Goal: Information Seeking & Learning: Learn about a topic

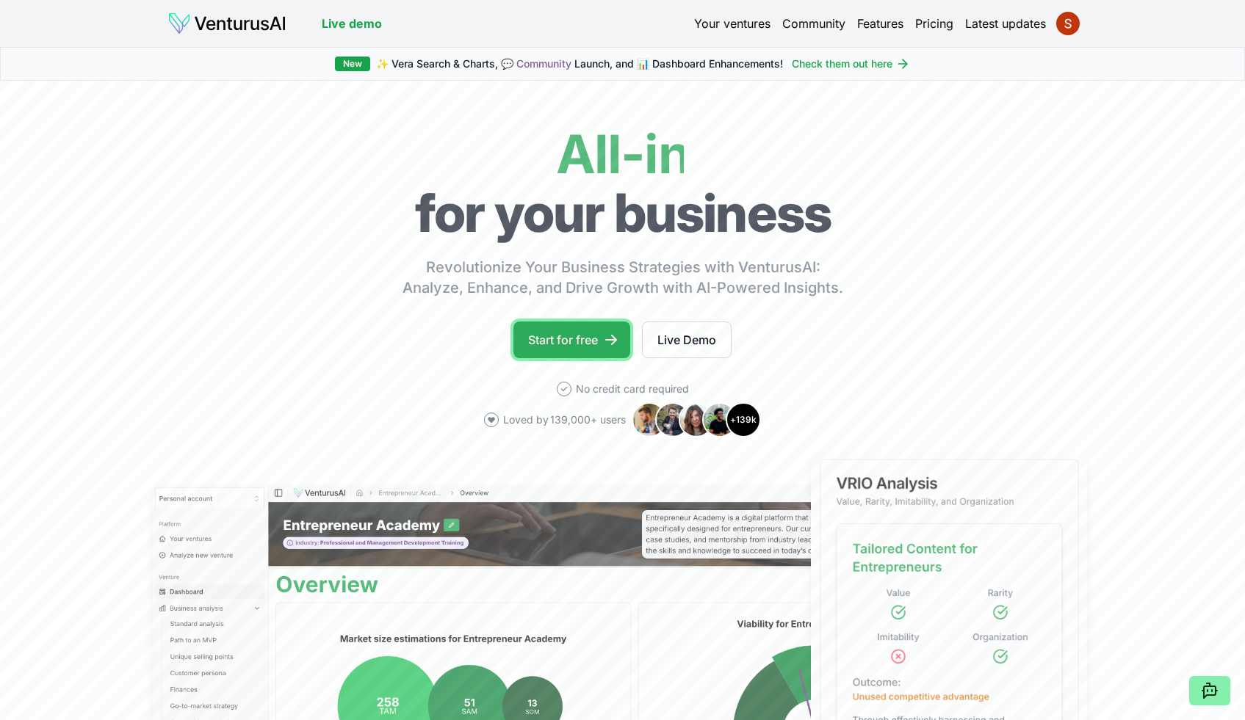
click at [554, 340] on link "Start for free" at bounding box center [571, 340] width 117 height 37
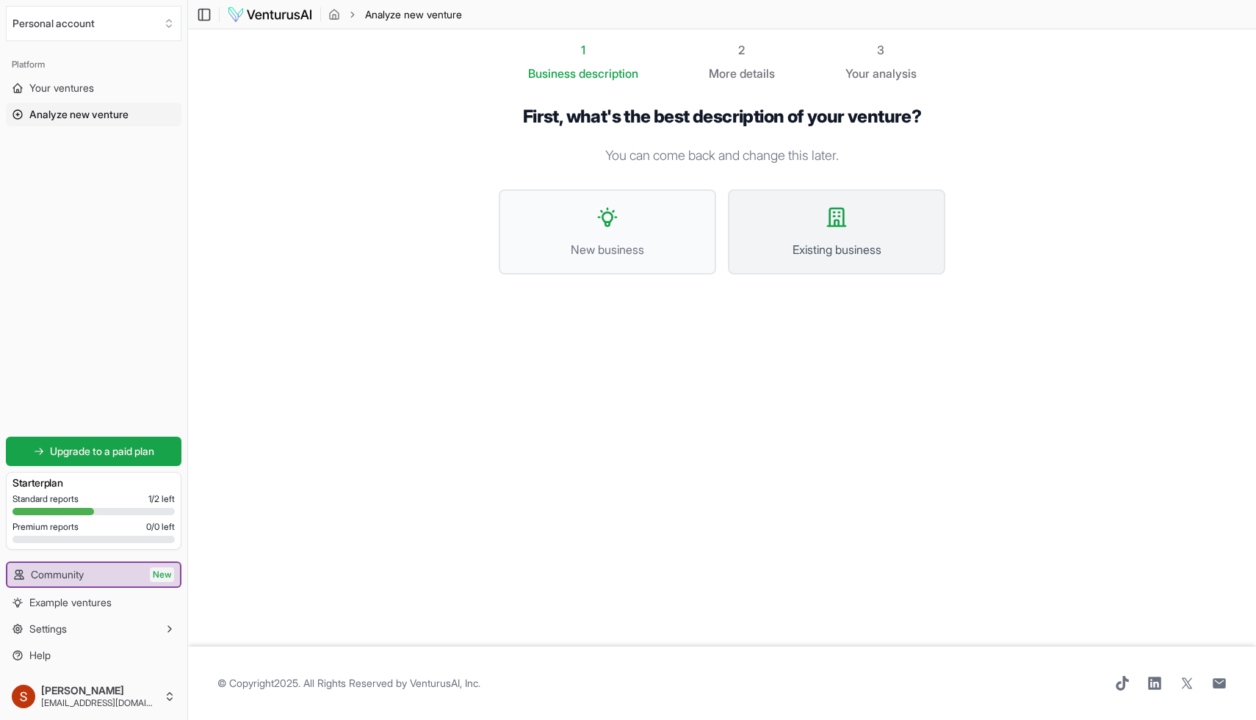
click at [844, 239] on button "Existing business" at bounding box center [836, 231] width 217 height 85
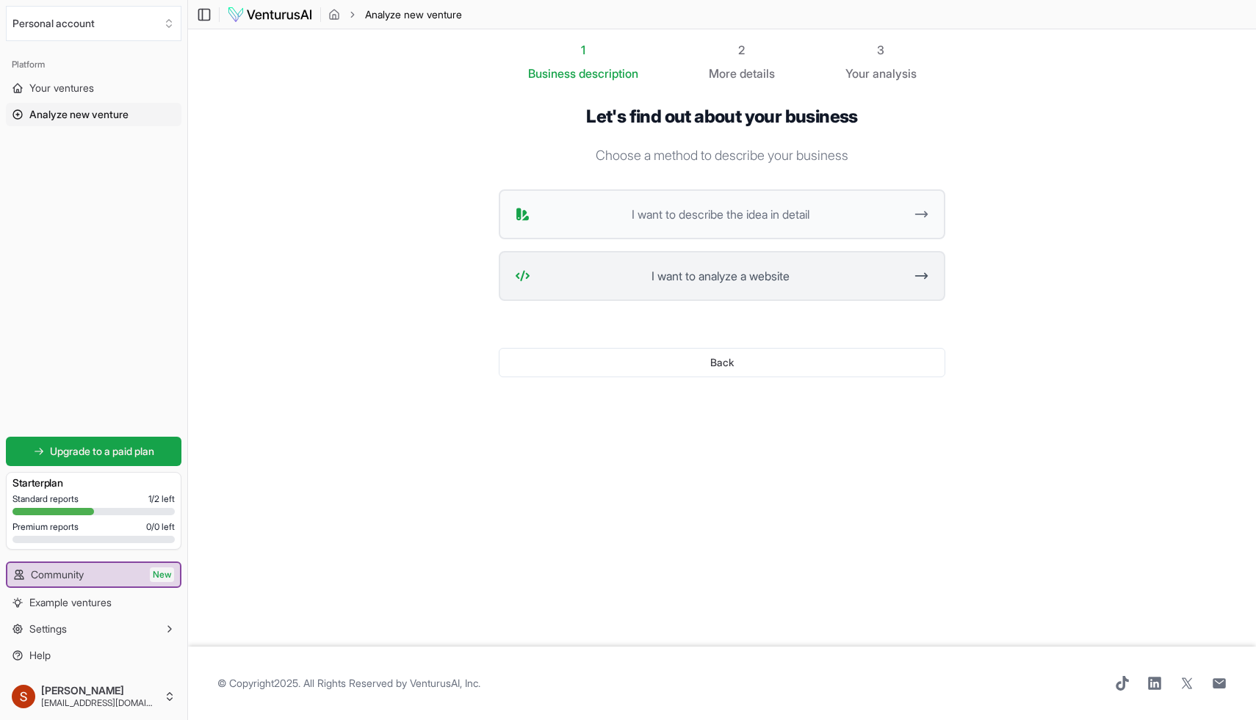
click at [910, 274] on button "I want to analyze a website" at bounding box center [722, 276] width 446 height 50
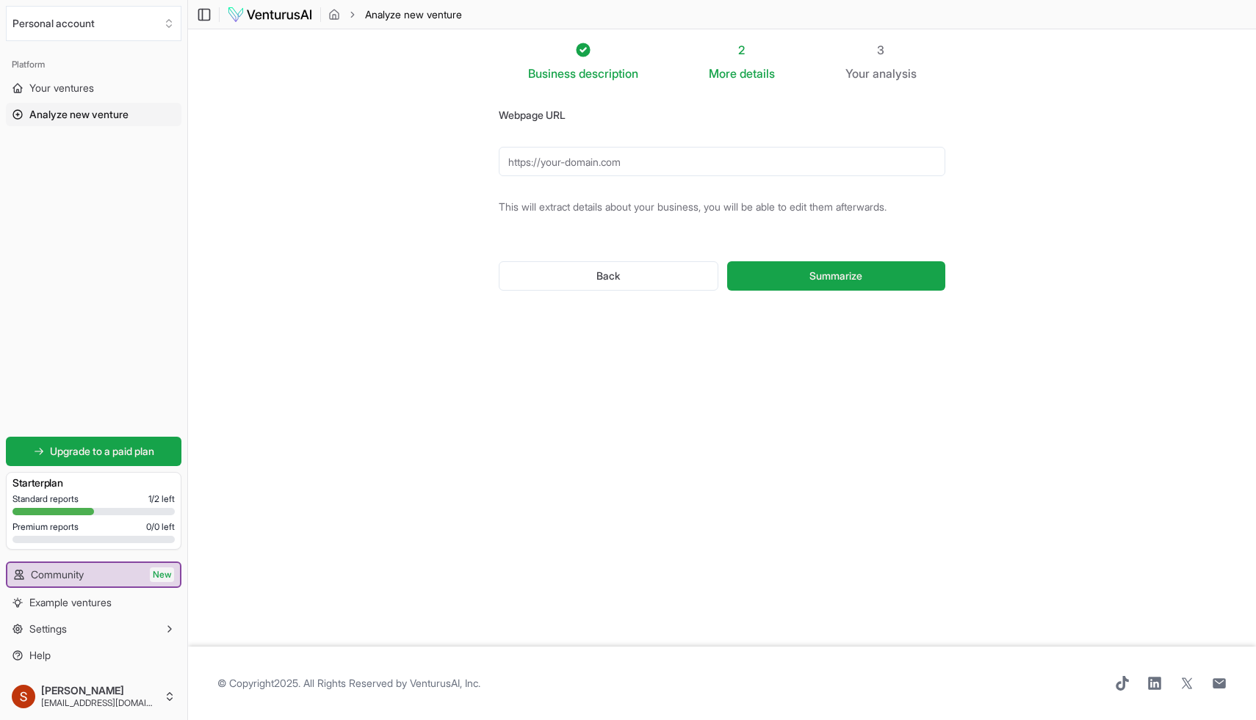
click at [559, 164] on input "Webpage URL" at bounding box center [722, 161] width 446 height 29
paste input "https://sewingcraft.brother.eu/en/products/machines/embroidery-machines/embroid…"
type input "https://sewingcraft.brother.eu/en/products/machines/embroidery-machines/embroid…"
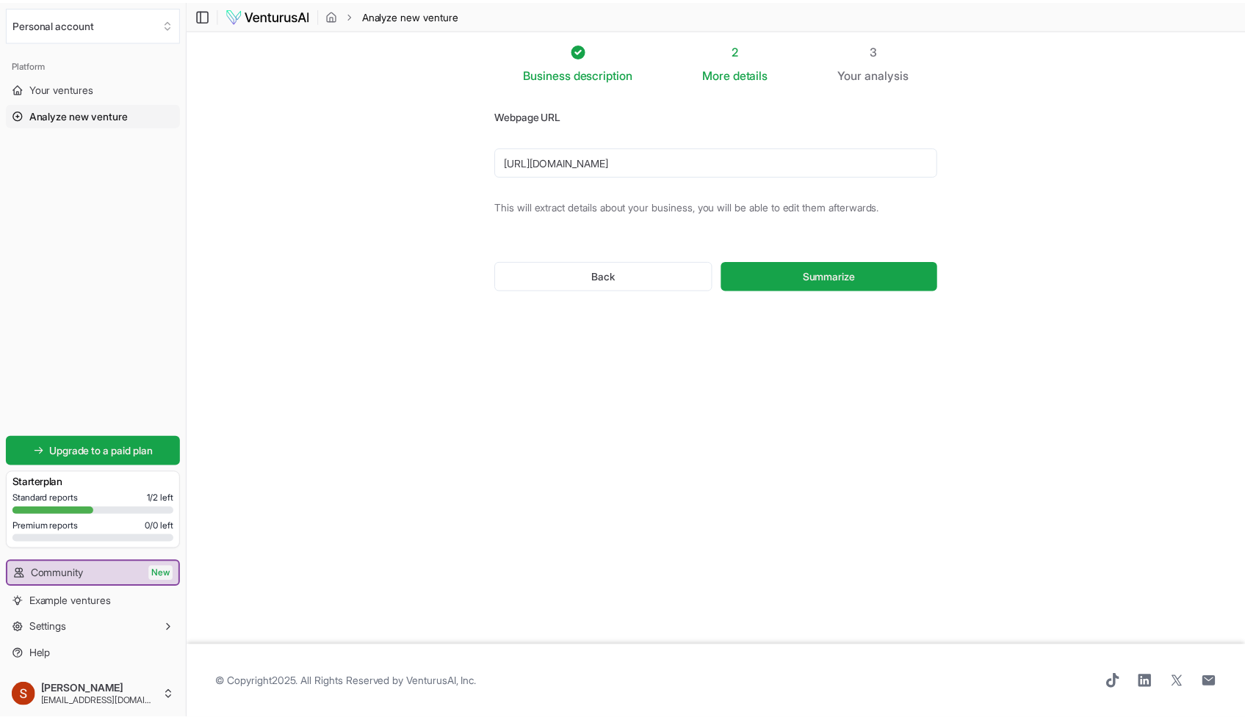
scroll to position [0, 0]
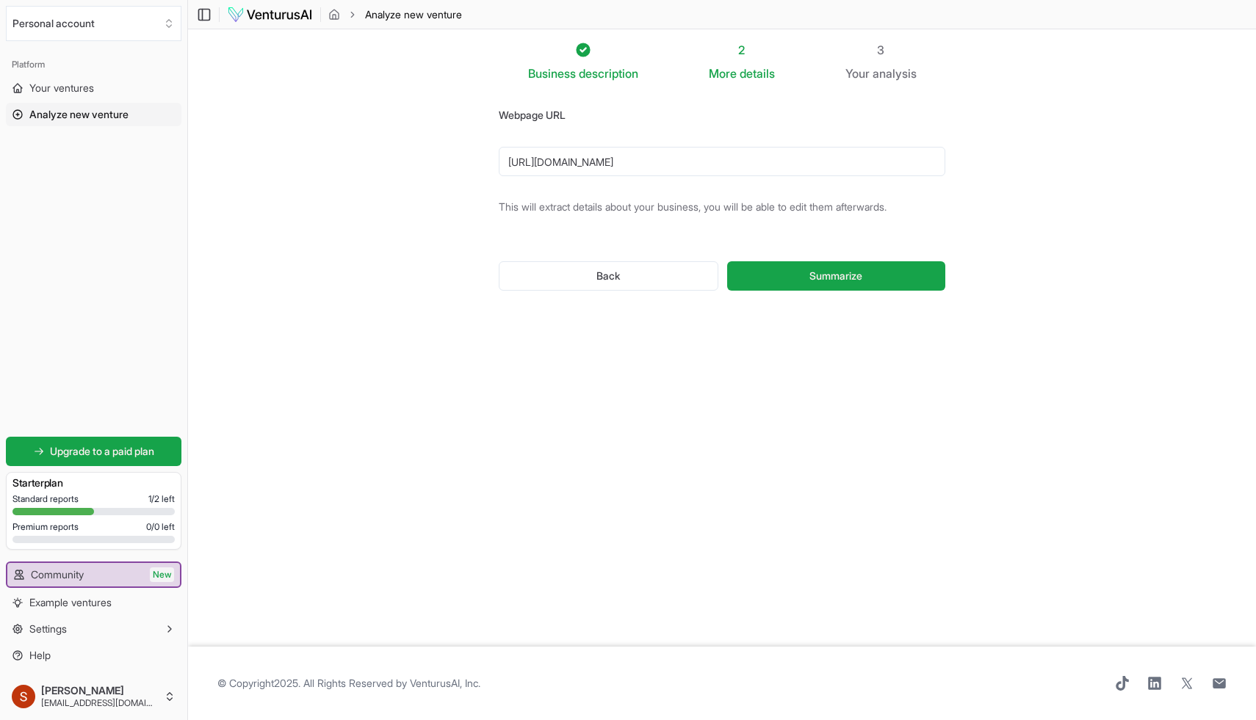
click at [784, 268] on button "Summarize" at bounding box center [836, 275] width 218 height 29
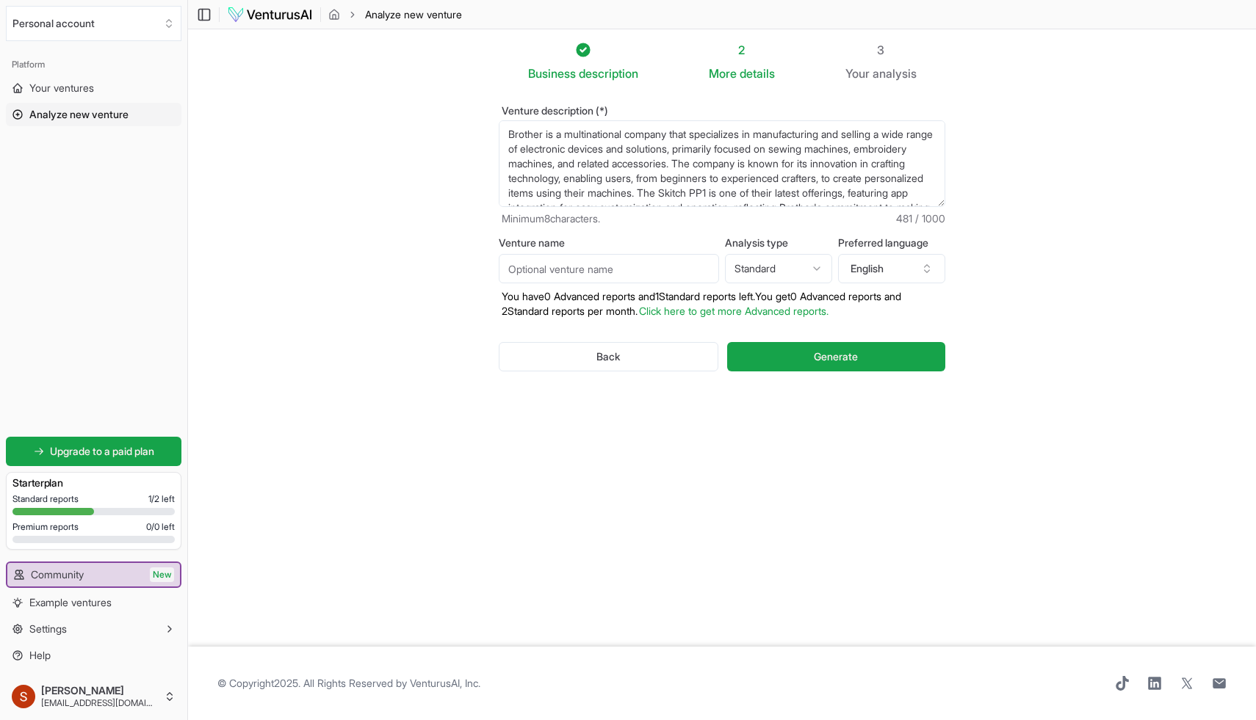
drag, startPoint x: 820, startPoint y: 352, endPoint x: 833, endPoint y: 380, distance: 31.5
click at [820, 352] on span "Generate" at bounding box center [836, 357] width 44 height 15
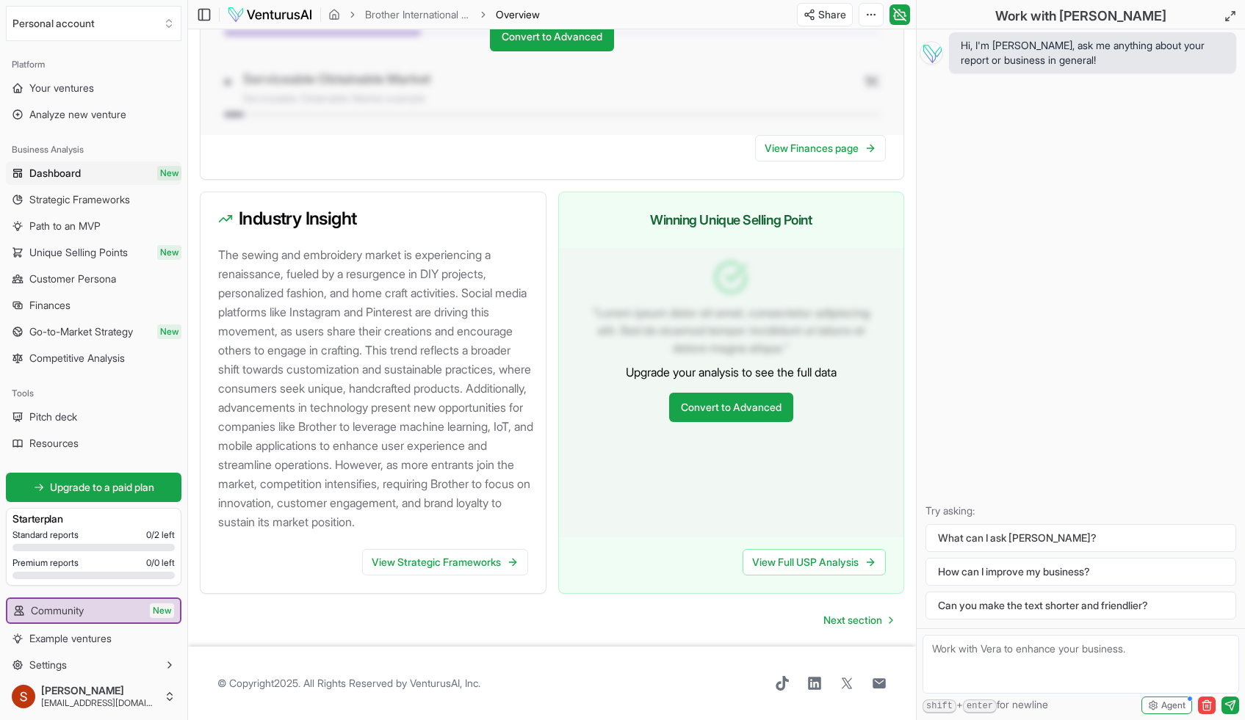
scroll to position [1508, 0]
click at [433, 561] on link "View Strategic Frameworks" at bounding box center [445, 562] width 166 height 26
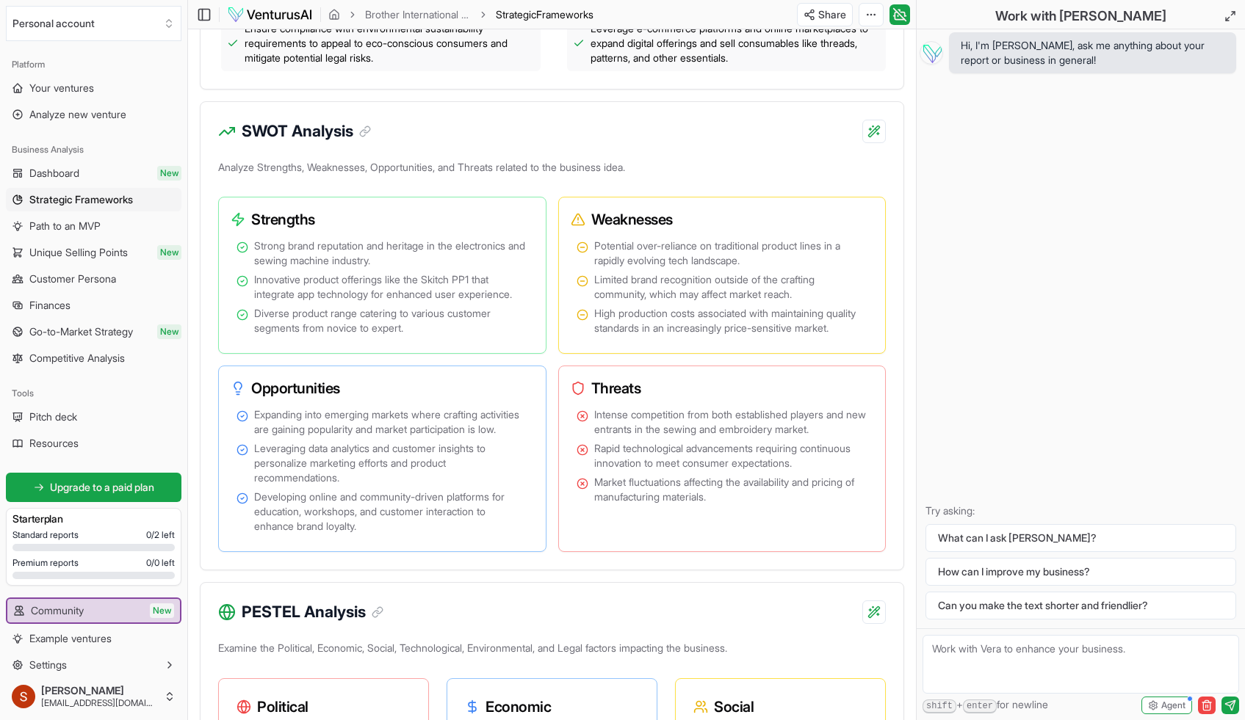
scroll to position [980, 0]
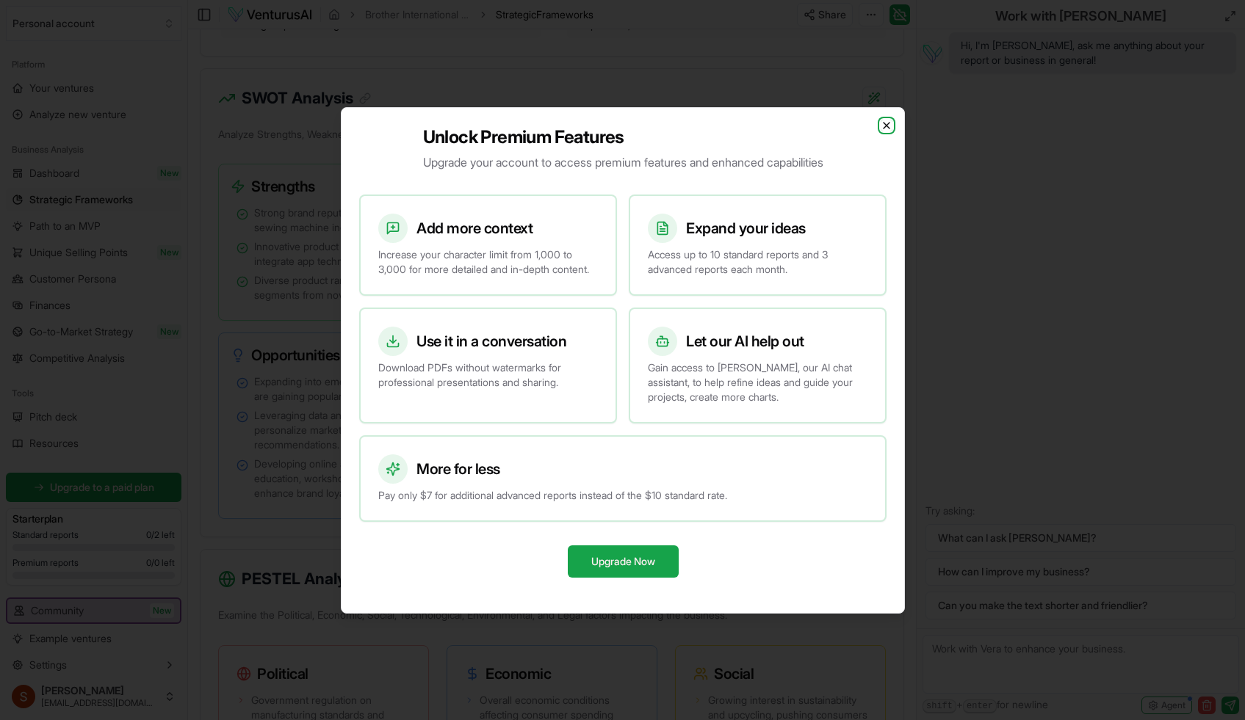
click at [883, 120] on icon "button" at bounding box center [886, 126] width 12 height 12
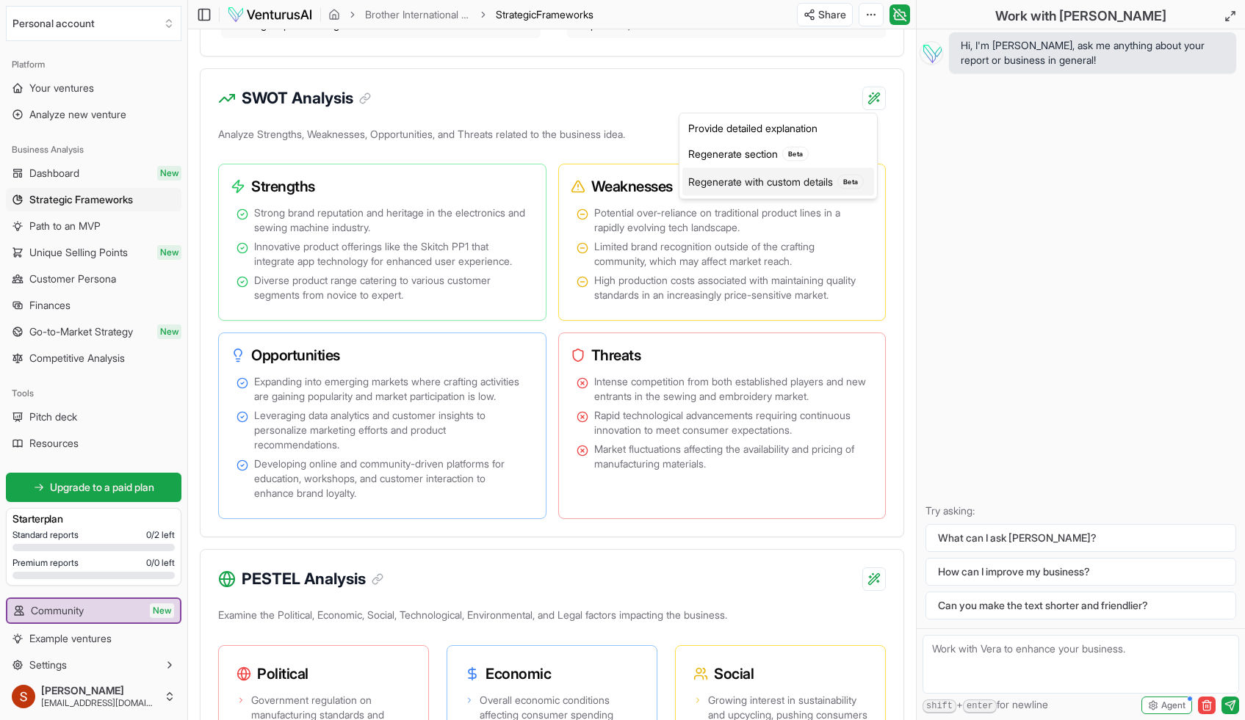
click at [765, 178] on div "Regenerate with custom details Beta" at bounding box center [778, 182] width 192 height 28
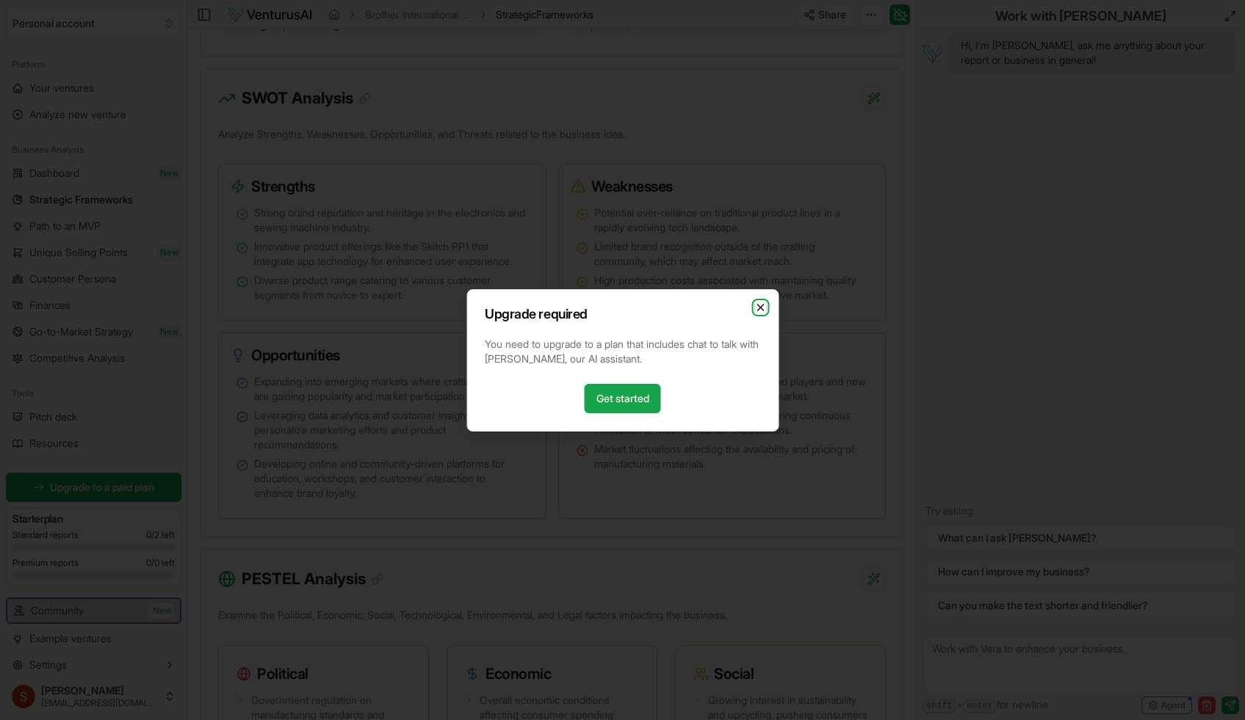
click at [764, 312] on icon "button" at bounding box center [760, 308] width 12 height 12
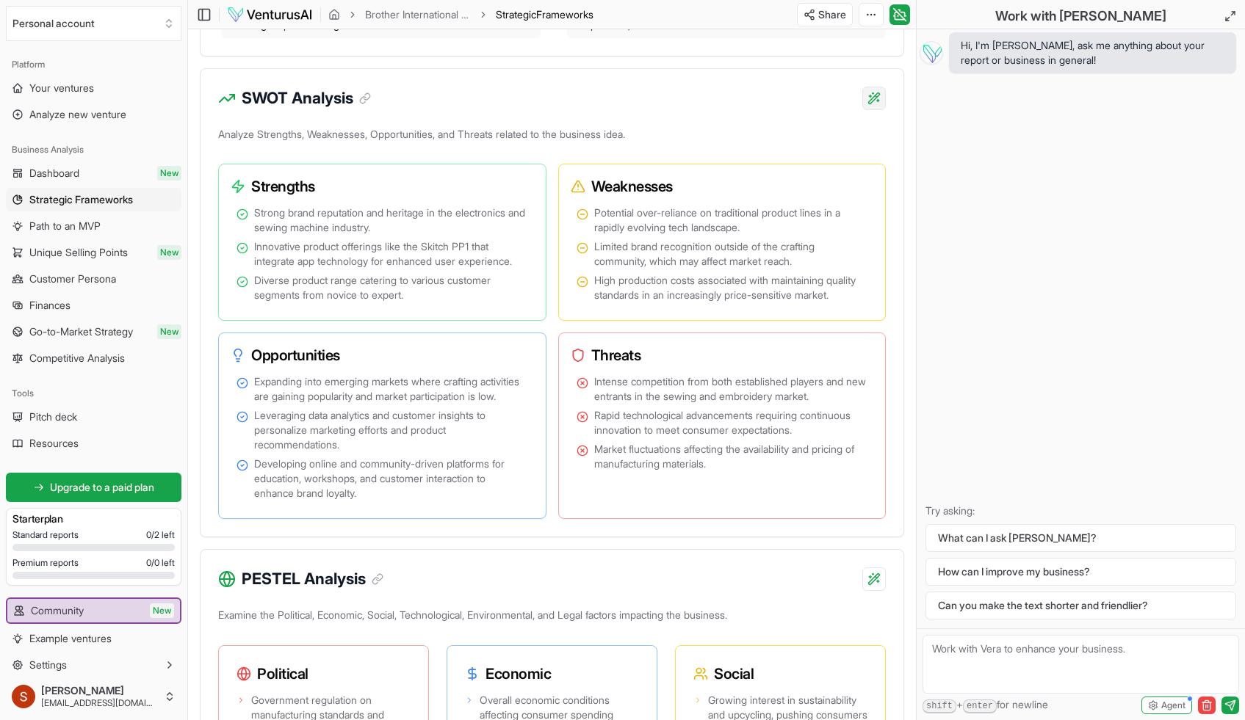
click at [757, 156] on div "Regenerate section Beta" at bounding box center [778, 154] width 192 height 28
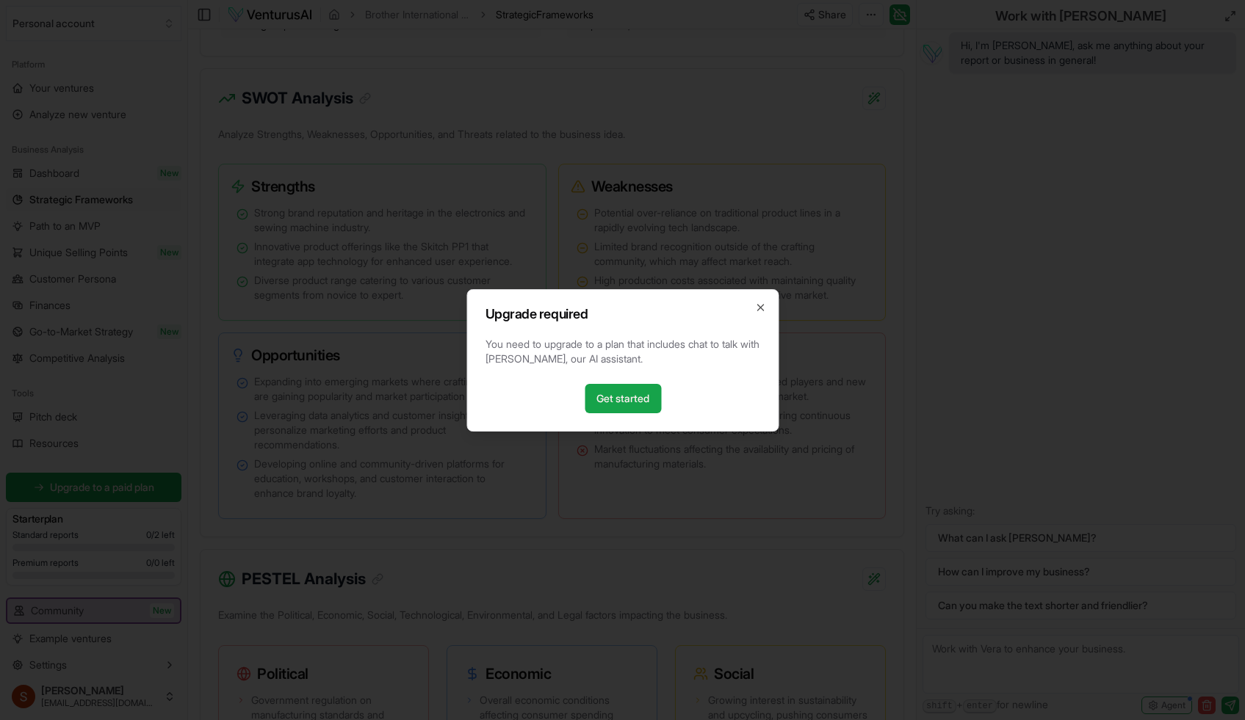
click at [762, 297] on div "Upgrade required You need to upgrade to a plan that includes chat to talk with …" at bounding box center [622, 360] width 312 height 142
click at [760, 305] on icon "button" at bounding box center [760, 308] width 12 height 12
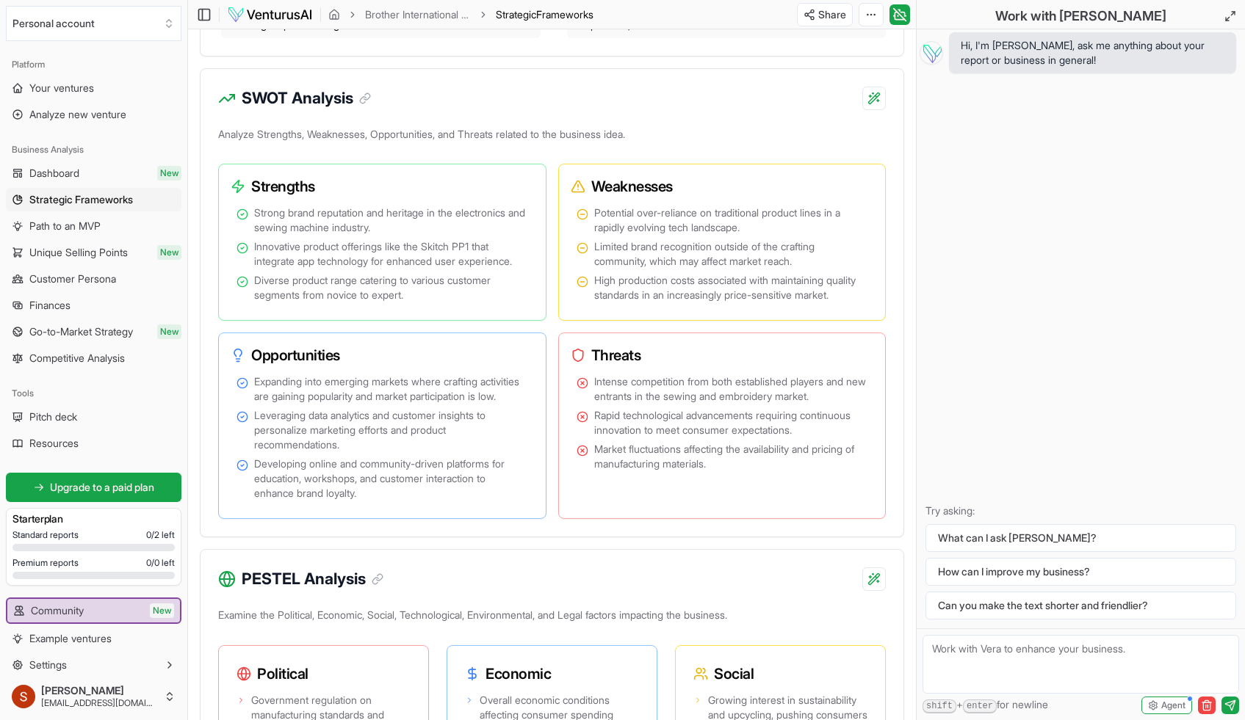
click at [814, 127] on div "Provide detailed explanation" at bounding box center [778, 128] width 192 height 23
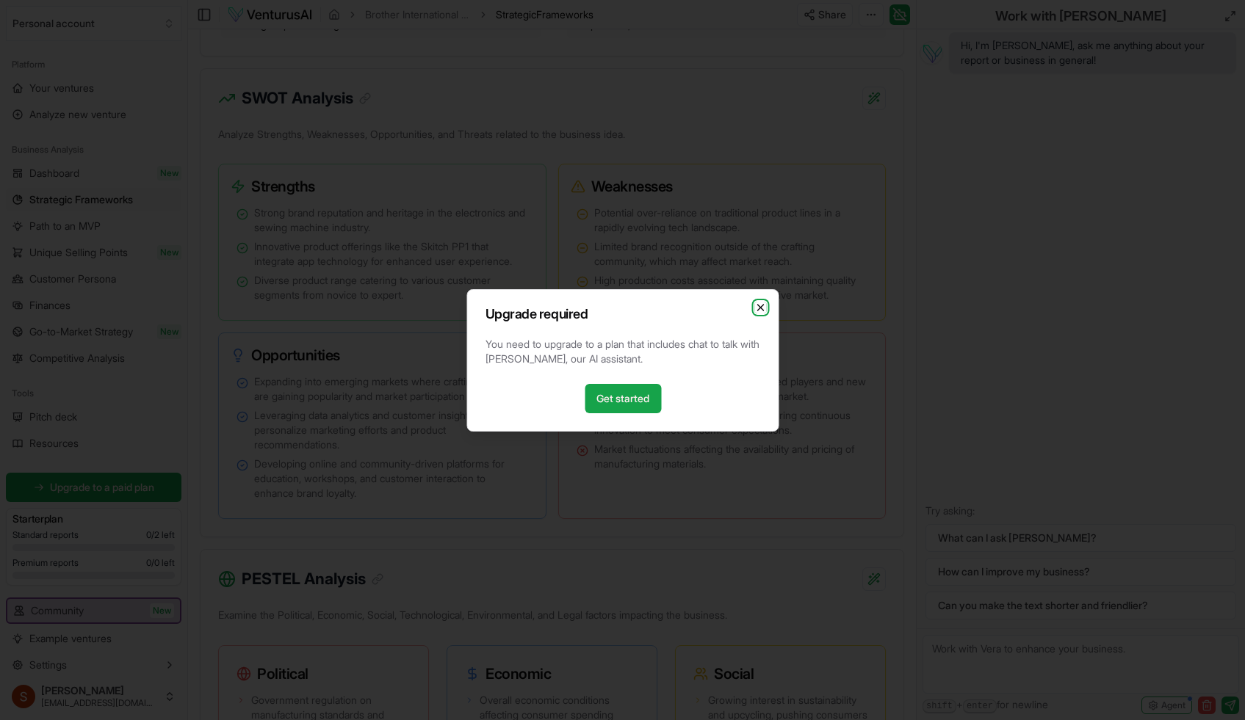
click at [756, 305] on icon "button" at bounding box center [760, 308] width 12 height 12
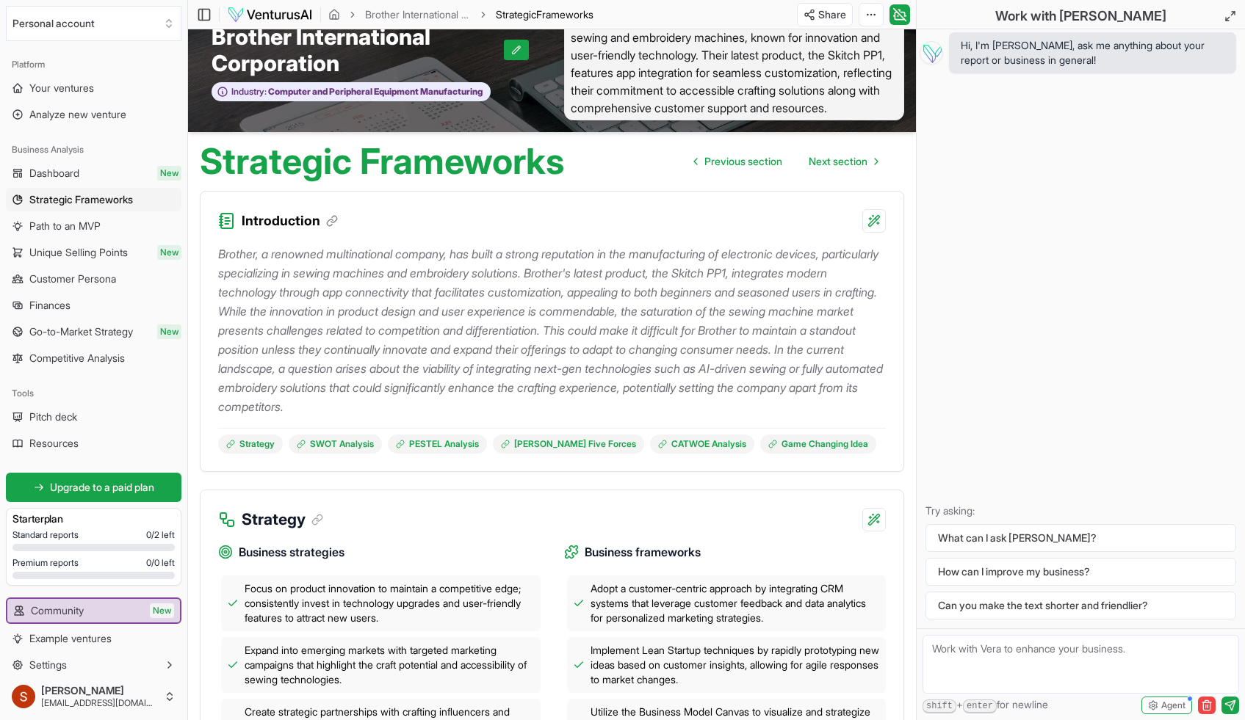
scroll to position [0, 0]
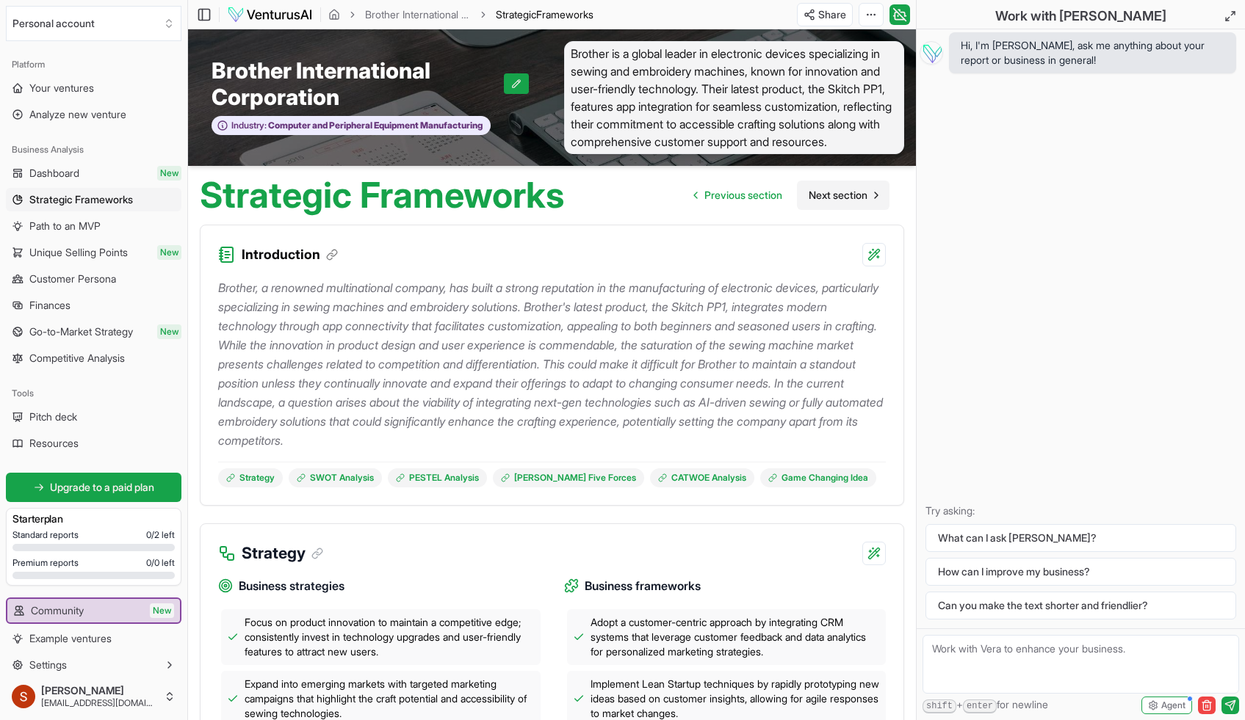
click at [825, 193] on span "Next section" at bounding box center [837, 195] width 59 height 15
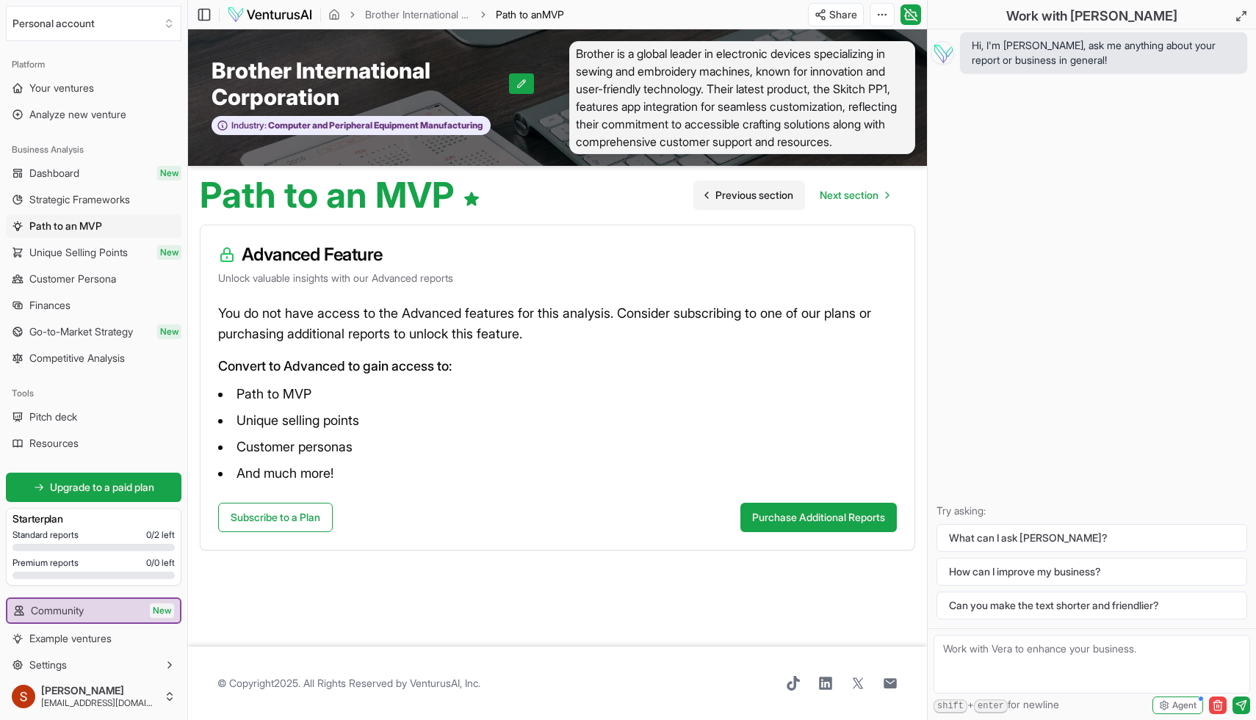
click at [737, 193] on span "Previous section" at bounding box center [754, 195] width 78 height 15
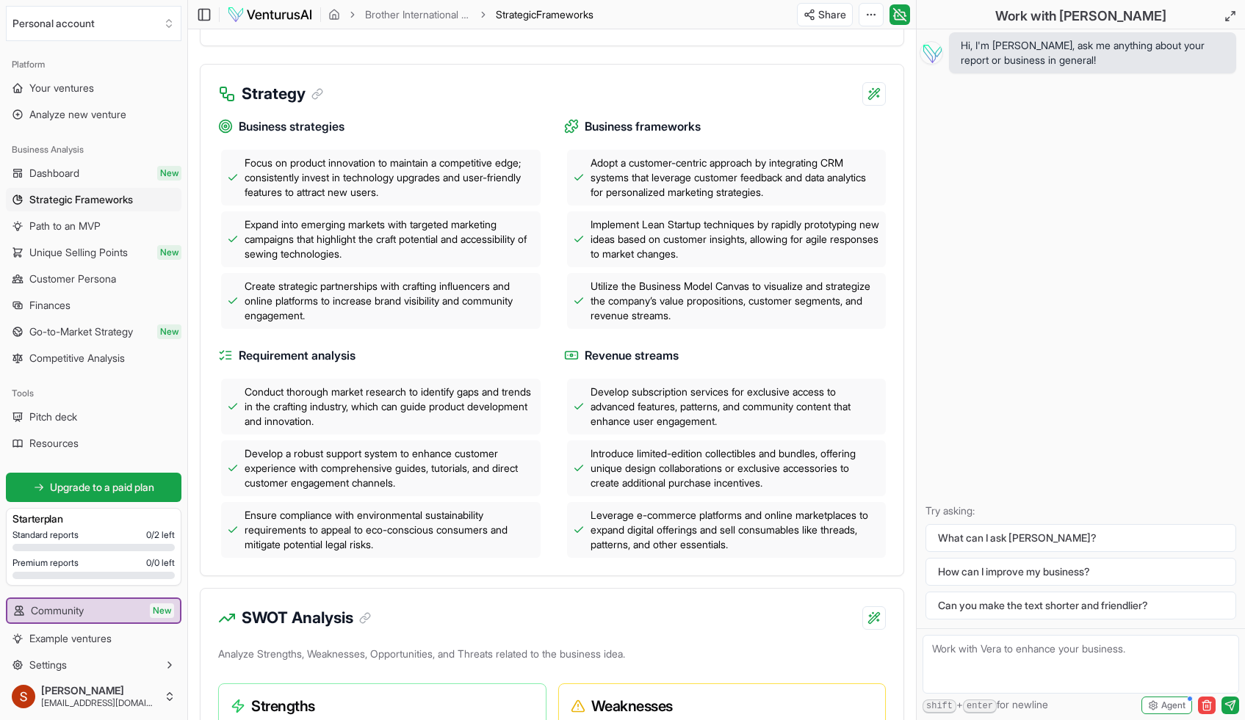
scroll to position [448, 0]
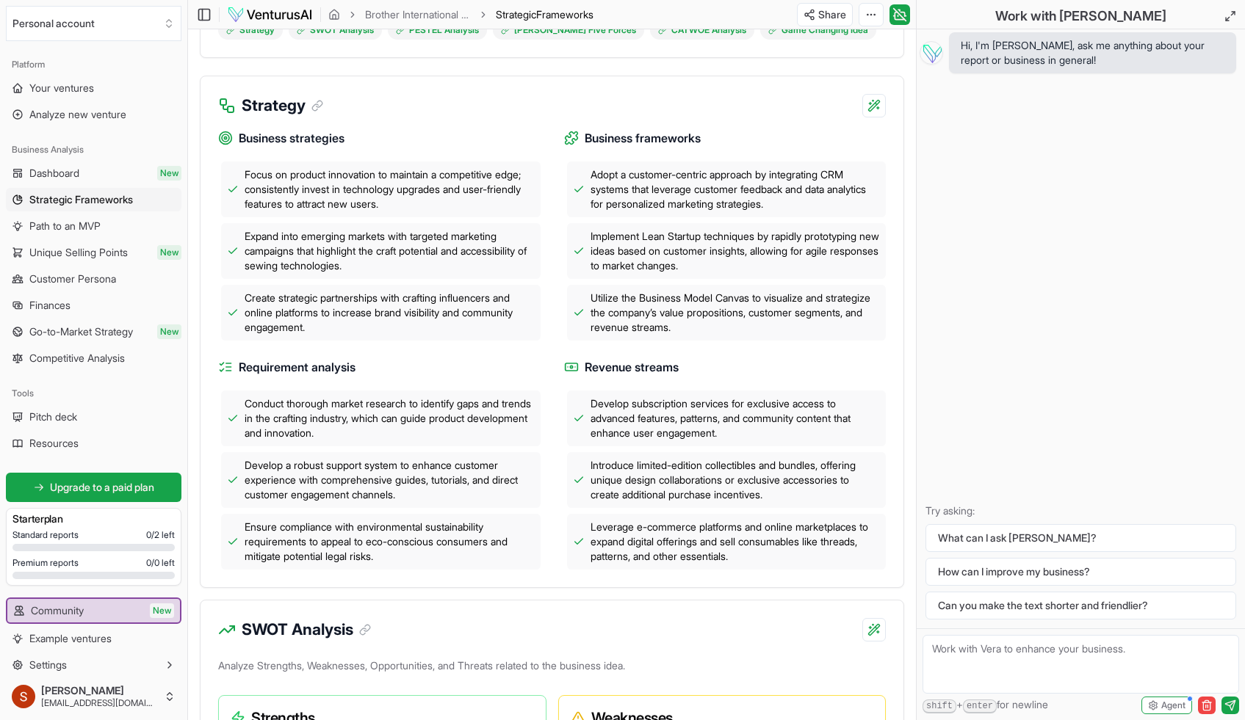
click at [248, 102] on h3 "Strategy" at bounding box center [283, 105] width 82 height 23
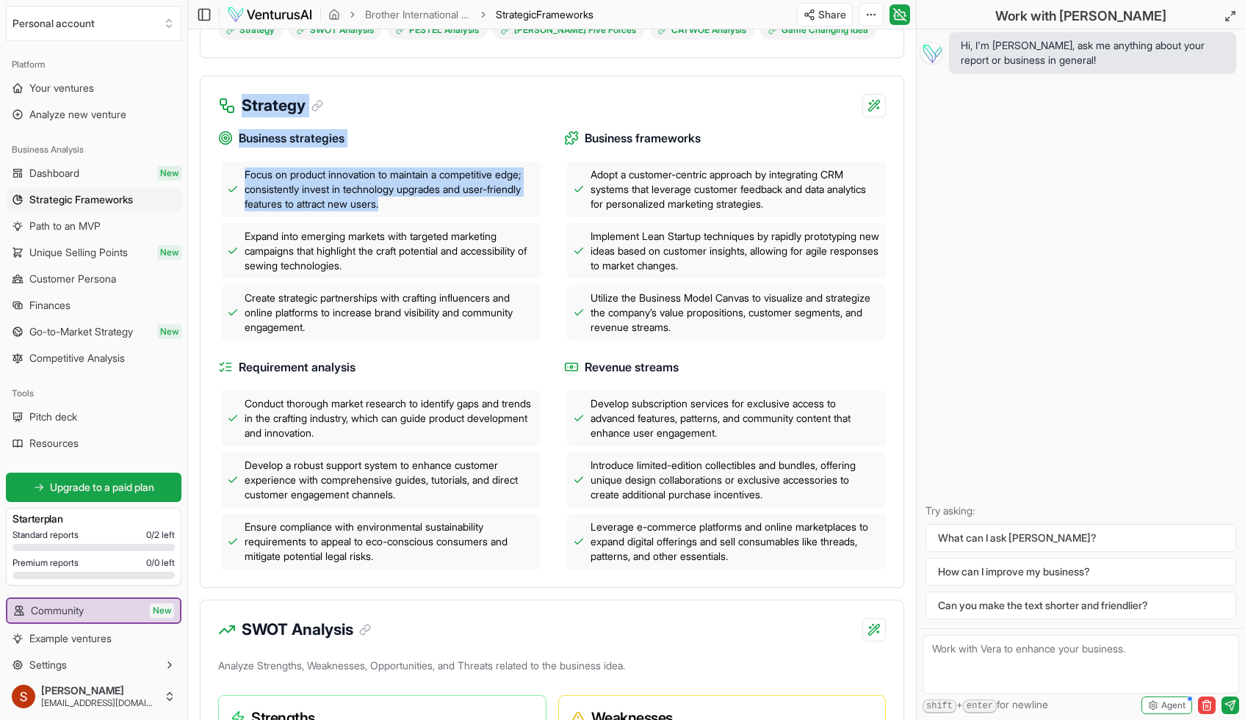
drag, startPoint x: 242, startPoint y: 103, endPoint x: 522, endPoint y: 212, distance: 300.4
click at [522, 212] on div "Strategy Business strategies Focus on product innovation to maintain a competit…" at bounding box center [552, 332] width 704 height 513
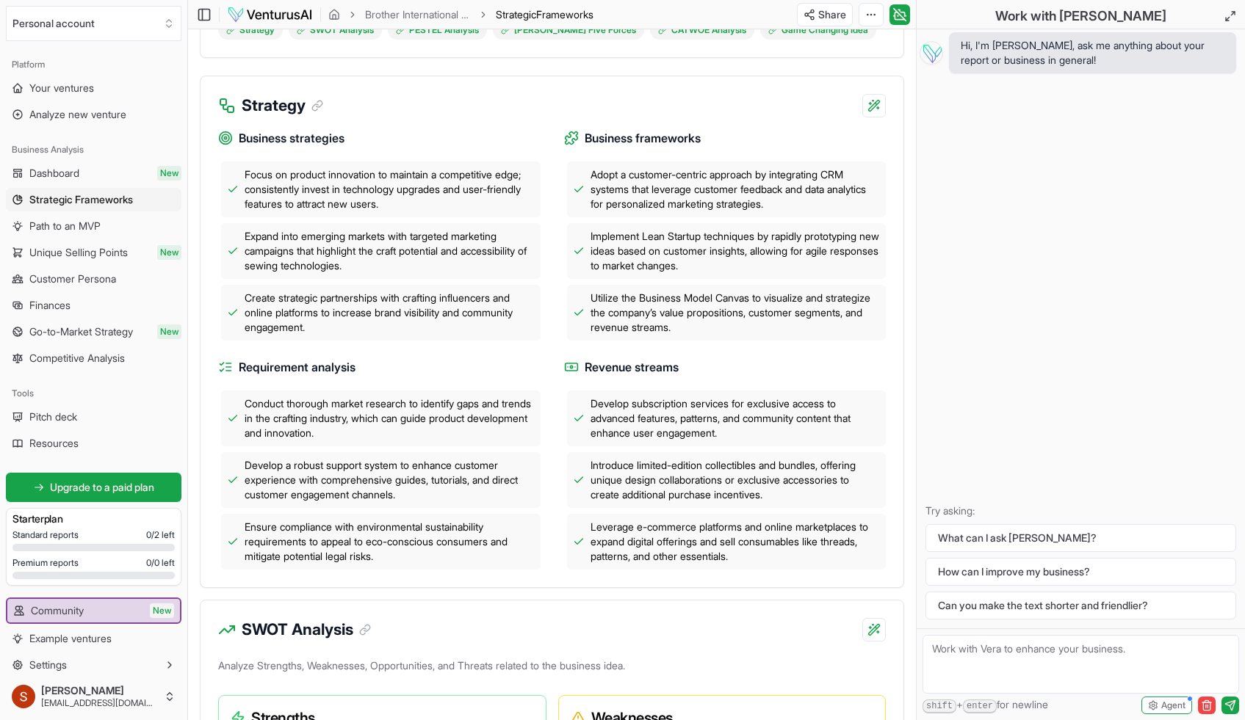
click at [532, 250] on span "Expand into emerging markets with targeted marketing campaigns that highlight t…" at bounding box center [390, 251] width 290 height 44
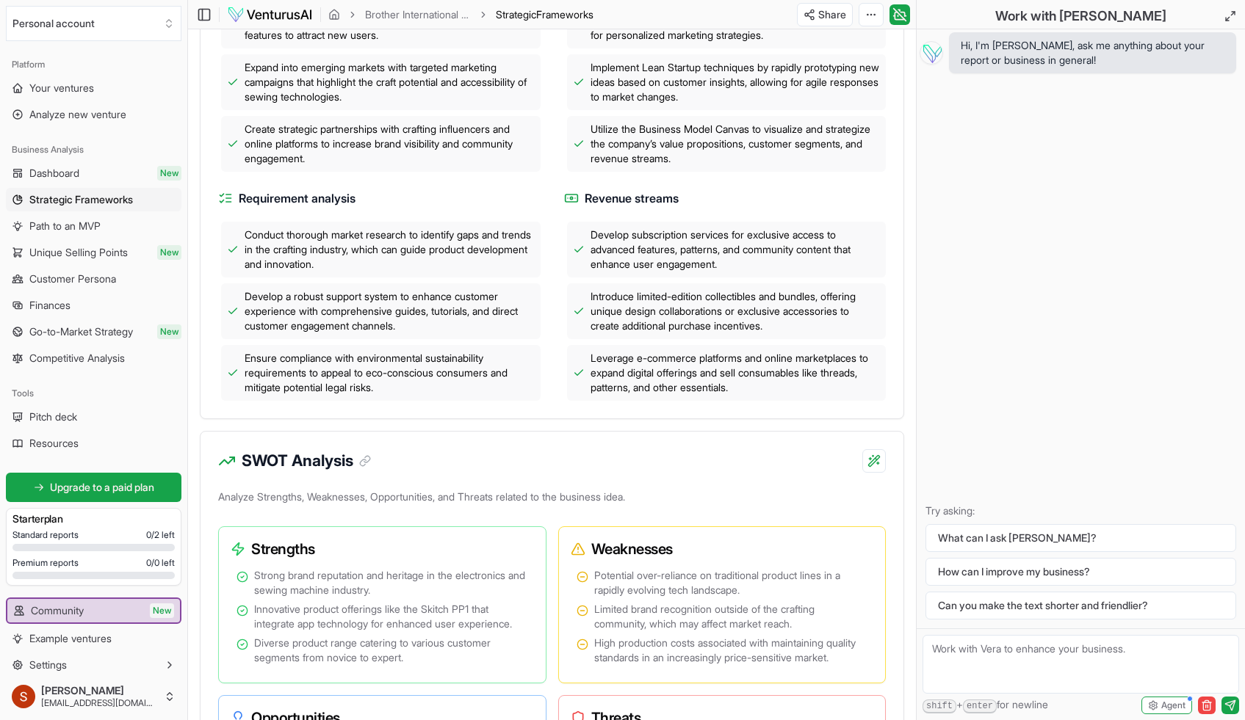
scroll to position [900, 0]
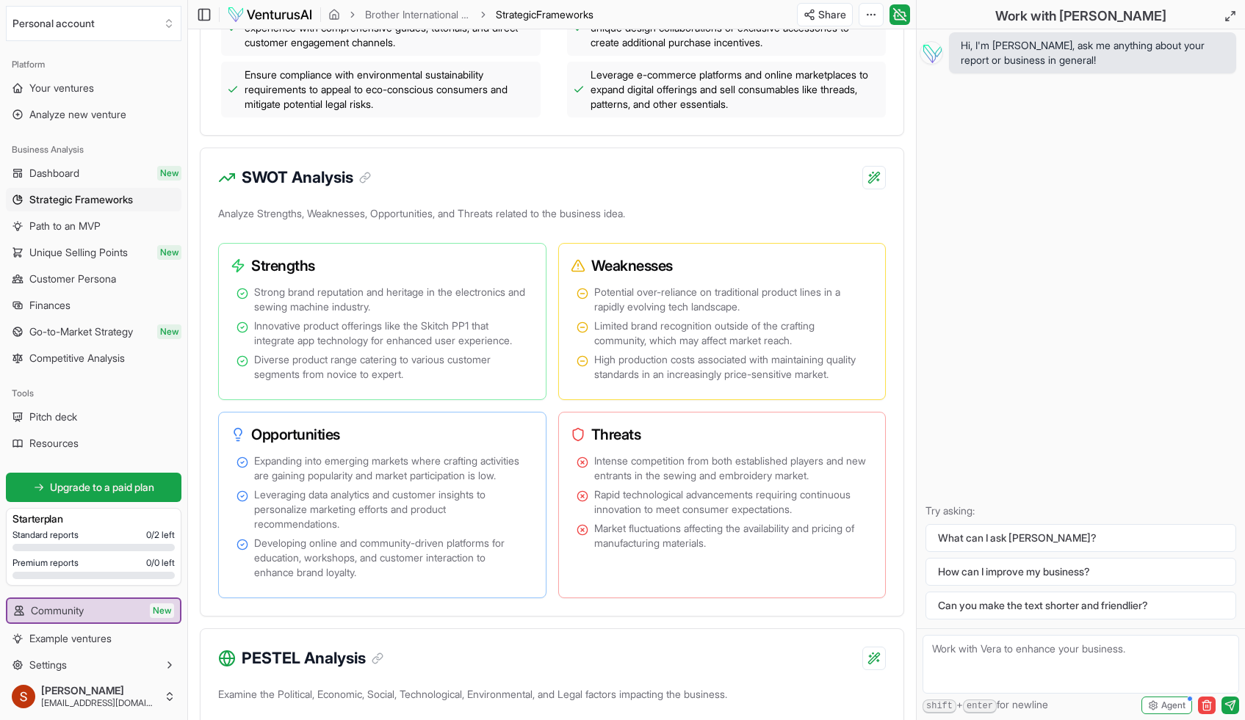
click at [286, 228] on p "Analyze Strengths, Weaknesses, Opportunities, and Threats related to the busine…" at bounding box center [551, 216] width 667 height 26
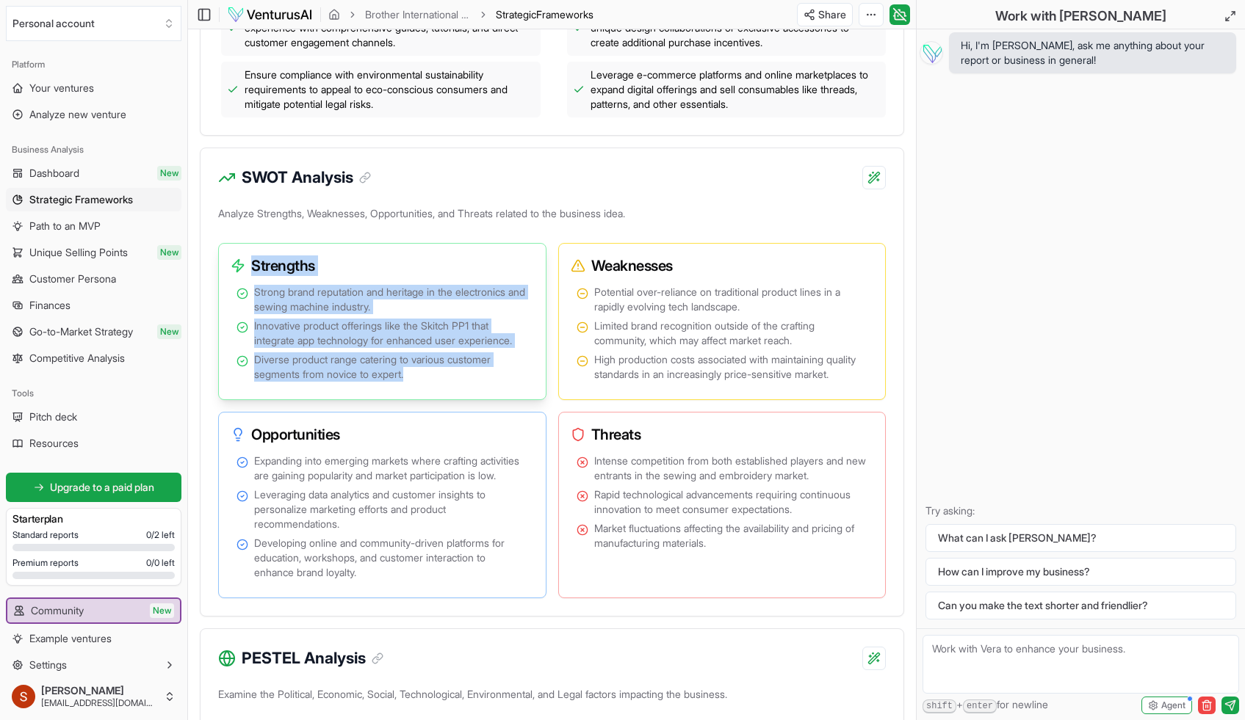
drag, startPoint x: 255, startPoint y: 263, endPoint x: 432, endPoint y: 388, distance: 217.0
click at [432, 388] on div "Strengths Strong brand reputation and heritage in the electronics and sewing ma…" at bounding box center [382, 321] width 328 height 157
copy div "Strengths Strong brand reputation and heritage in the electronics and sewing ma…"
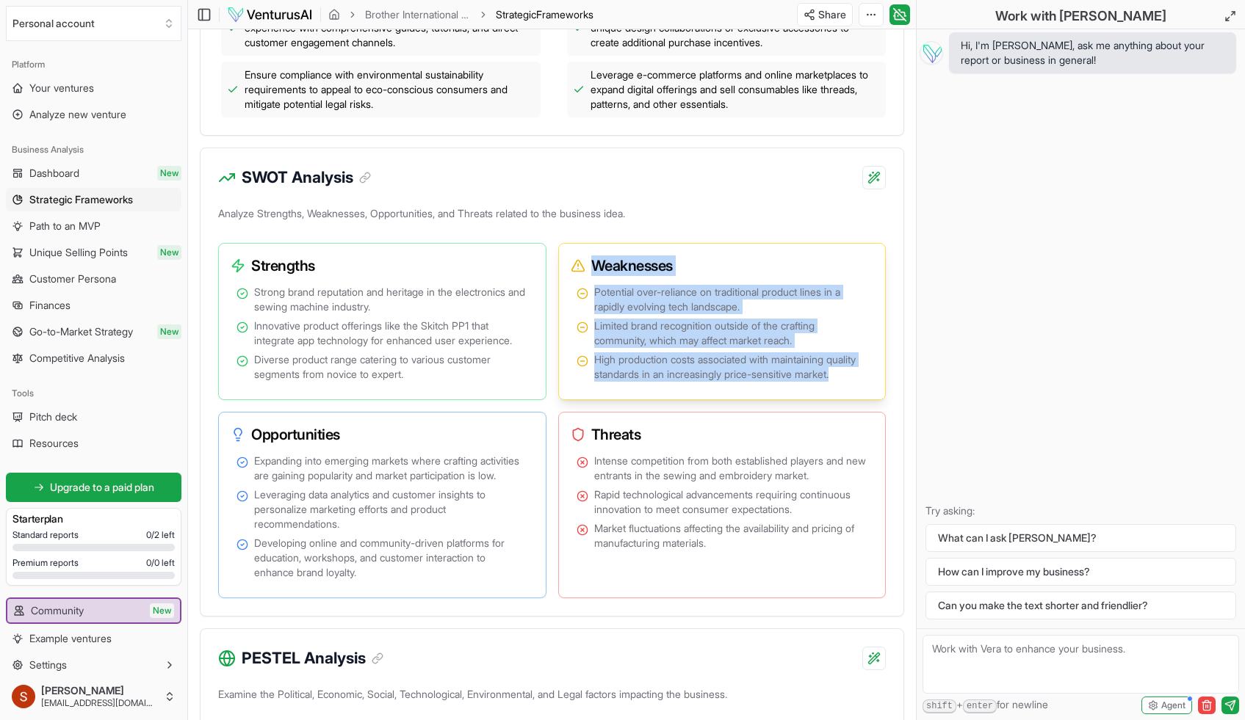
drag, startPoint x: 636, startPoint y: 389, endPoint x: 594, endPoint y: 261, distance: 134.4
click at [594, 261] on div "Weaknesses Potential over-reliance on traditional product lines in a rapidly ev…" at bounding box center [722, 321] width 328 height 157
copy div "Weaknesses Potential over-reliance on traditional product lines in a rapidly ev…"
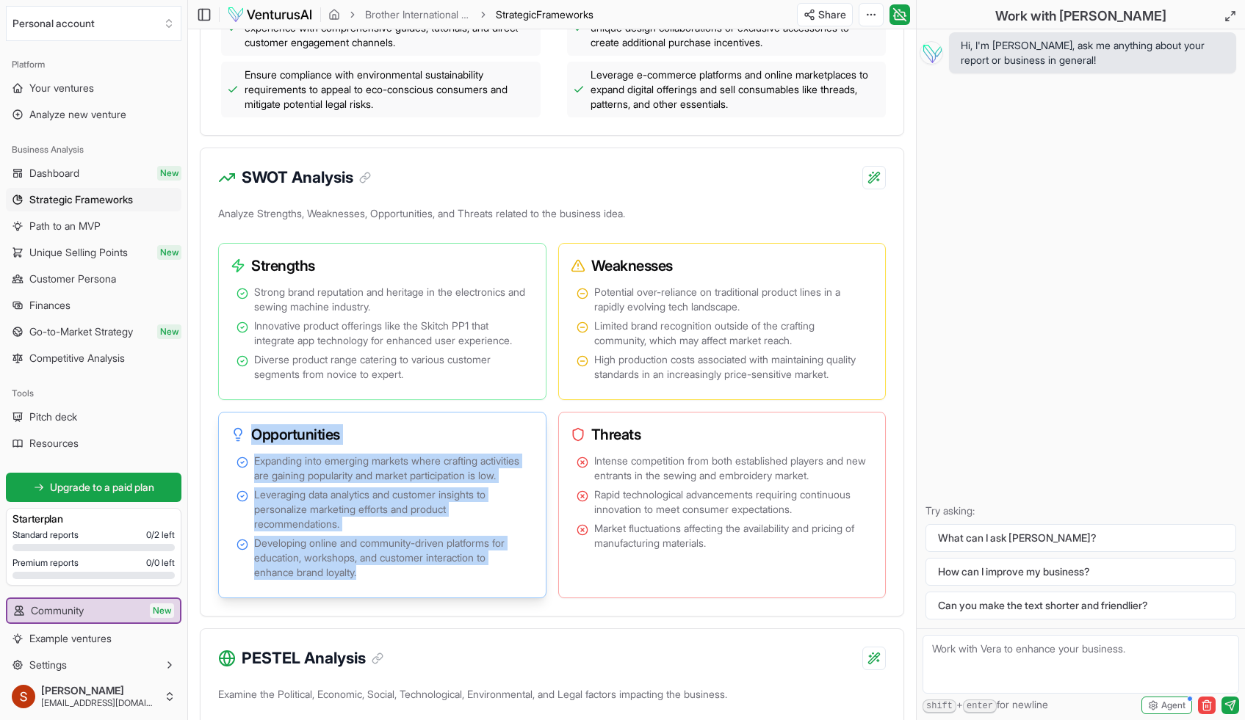
drag, startPoint x: 376, startPoint y: 605, endPoint x: 252, endPoint y: 443, distance: 204.3
click at [252, 443] on div "Opportunities Expanding into emerging markets where crafting activities are gai…" at bounding box center [382, 505] width 328 height 187
copy div "Opportunities Expanding into emerging markets where crafting activities are gai…"
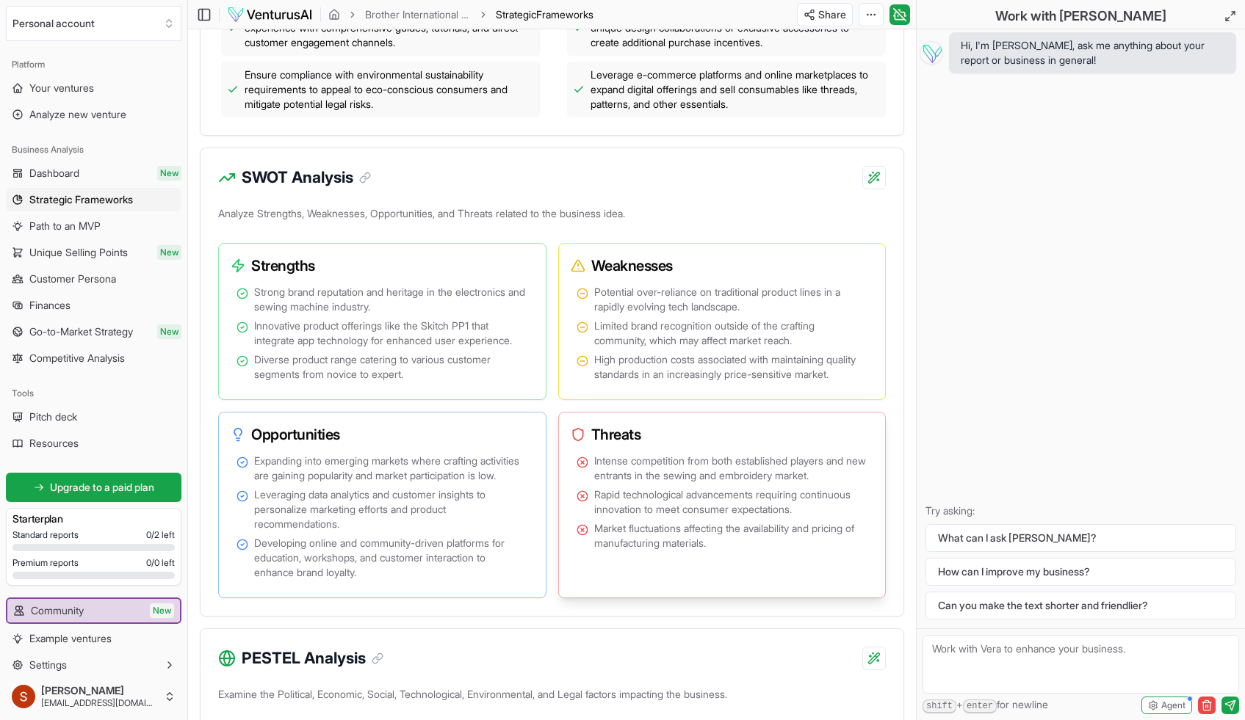
click at [590, 451] on div "Threats" at bounding box center [722, 435] width 315 height 32
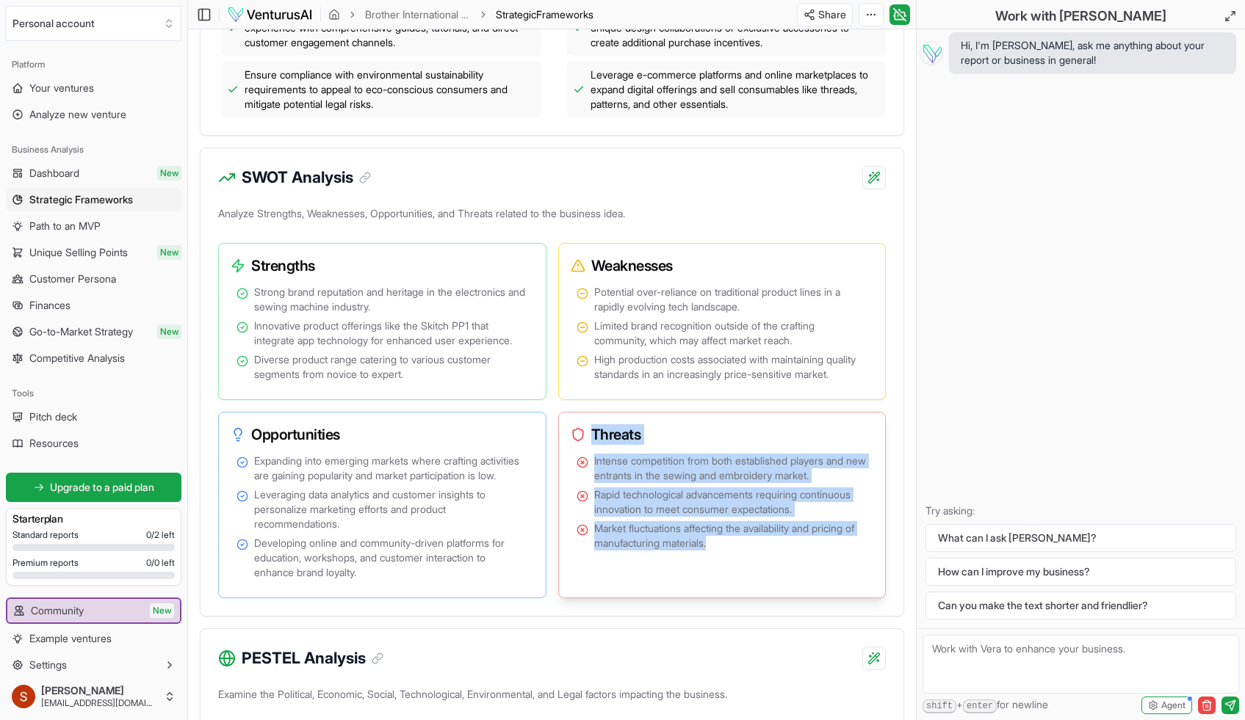
drag, startPoint x: 595, startPoint y: 446, endPoint x: 778, endPoint y: 559, distance: 214.6
click at [778, 559] on div "Threats Intense competition from both established players and new entrants in t…" at bounding box center [722, 505] width 328 height 187
copy div "Threats Intense competition from both established players and new entrants in t…"
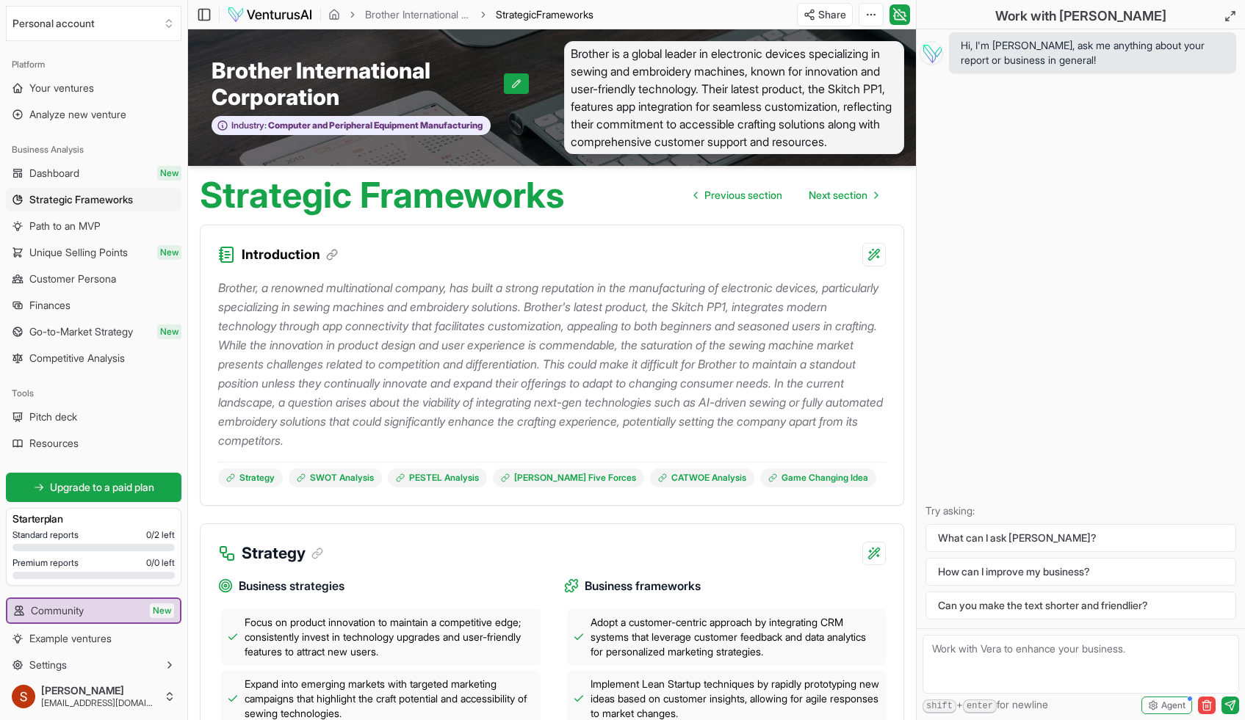
scroll to position [900, 0]
